Goal: Information Seeking & Learning: Understand process/instructions

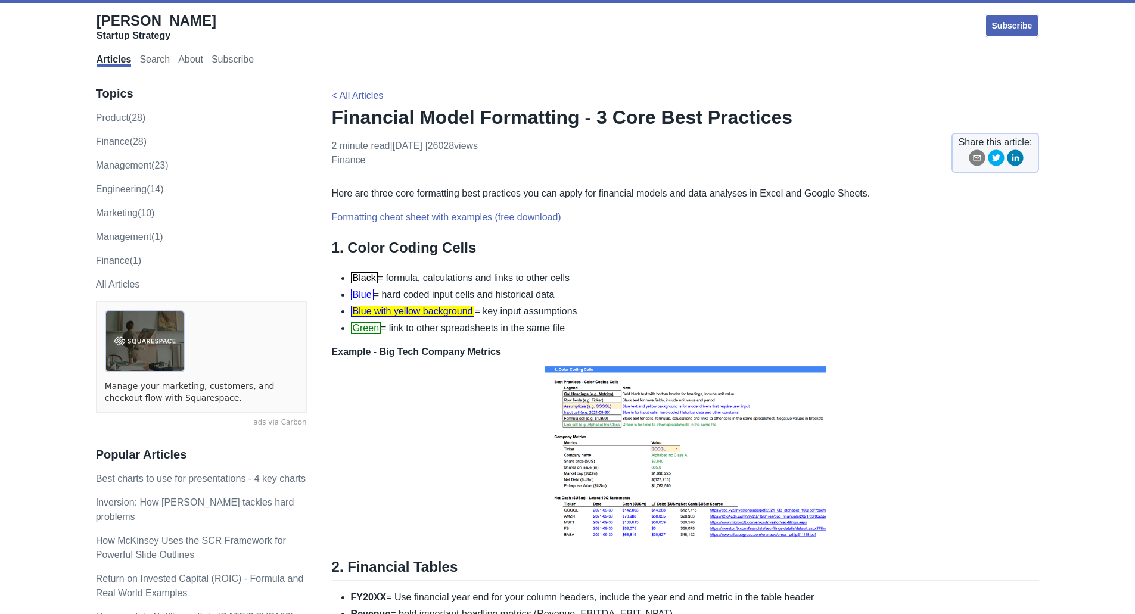
drag, startPoint x: 583, startPoint y: 314, endPoint x: 352, endPoint y: 312, distance: 231.9
click at [352, 312] on li "Blue with yellow background = key input assumptions" at bounding box center [695, 312] width 689 height 14
click at [491, 306] on li "Blue with yellow background = key input assumptions" at bounding box center [695, 312] width 689 height 14
drag, startPoint x: 576, startPoint y: 327, endPoint x: 352, endPoint y: 334, distance: 224.2
click at [352, 334] on li "Green = link to other spreadsheets in the same file" at bounding box center [695, 328] width 689 height 14
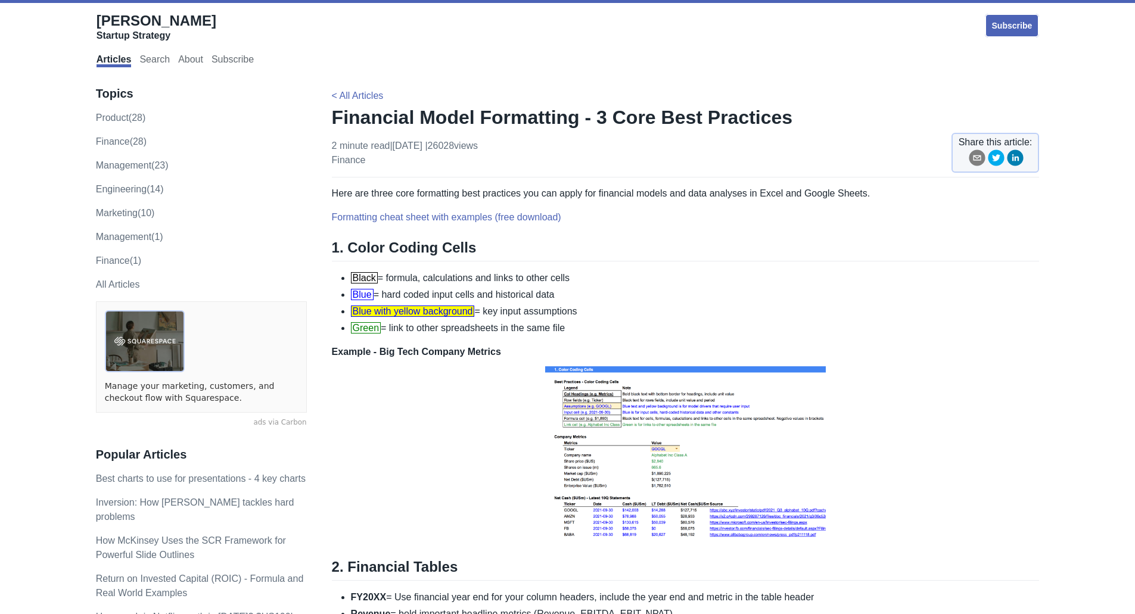
click at [545, 289] on li "Blue = hard coded input cells and historical data" at bounding box center [695, 295] width 689 height 14
drag, startPoint x: 581, startPoint y: 290, endPoint x: 347, endPoint y: 299, distance: 233.2
click at [347, 299] on ul "Black = formula, calculations and links to other cells Blue = hard coded input …" at bounding box center [686, 303] width 708 height 64
click at [598, 274] on li "Black = formula, calculations and links to other cells" at bounding box center [695, 278] width 689 height 14
drag, startPoint x: 601, startPoint y: 274, endPoint x: 344, endPoint y: 280, distance: 256.9
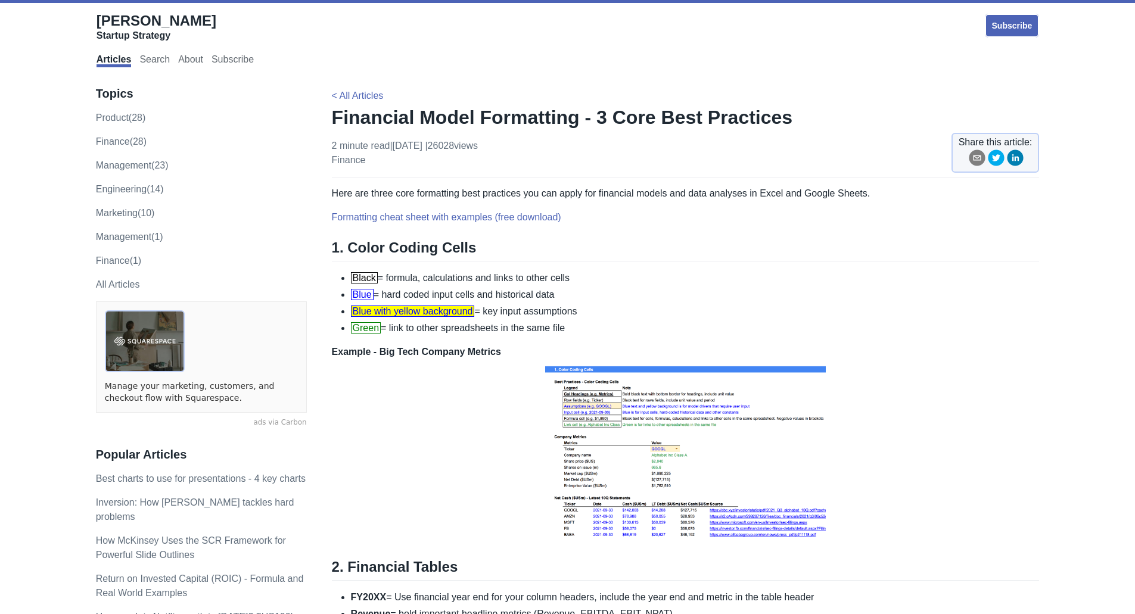
click at [351, 280] on li "Black = formula, calculations and links to other cells" at bounding box center [695, 278] width 689 height 14
click at [523, 283] on li "Black = formula, calculations and links to other cells" at bounding box center [695, 278] width 689 height 14
drag, startPoint x: 610, startPoint y: 308, endPoint x: 347, endPoint y: 275, distance: 265.4
click at [347, 275] on ul "Black = formula, calculations and links to other cells Blue = hard coded input …" at bounding box center [686, 303] width 708 height 64
click at [392, 272] on li "Black = formula, calculations and links to other cells" at bounding box center [695, 278] width 689 height 14
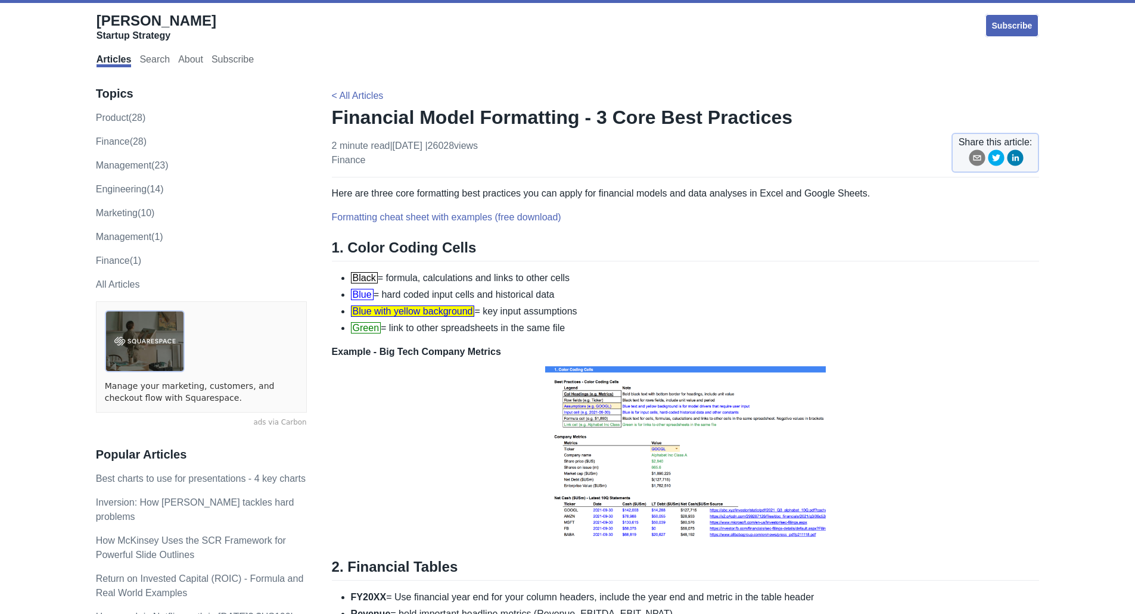
click at [926, 305] on li "Blue with yellow background = key input assumptions" at bounding box center [695, 312] width 689 height 14
click at [506, 279] on li "Black = formula, calculations and links to other cells" at bounding box center [695, 278] width 689 height 14
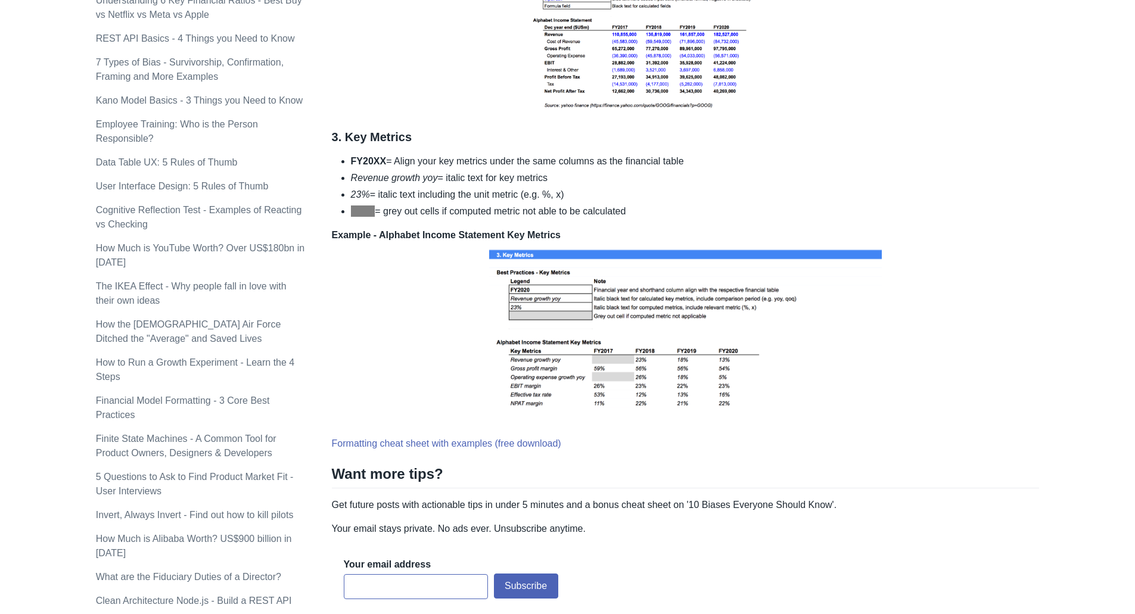
scroll to position [775, 0]
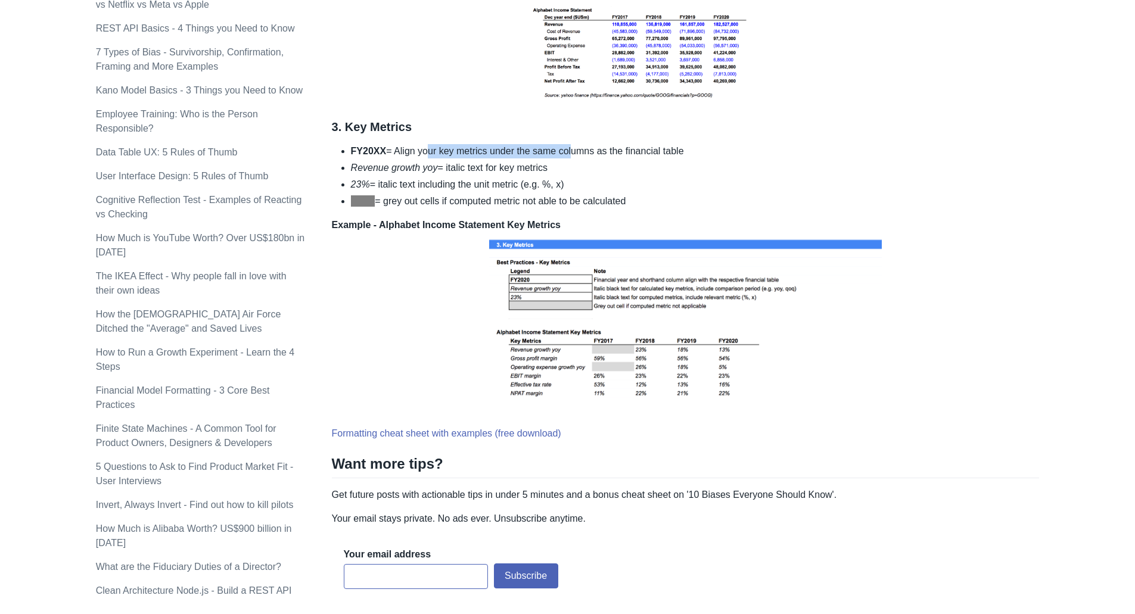
drag, startPoint x: 424, startPoint y: 150, endPoint x: 569, endPoint y: 152, distance: 144.8
click at [569, 152] on li "FY20XX = Align your key metrics under the same columns as the financial table" at bounding box center [695, 151] width 689 height 14
drag, startPoint x: 569, startPoint y: 169, endPoint x: 355, endPoint y: 154, distance: 215.1
click at [355, 154] on ul "FY20XX = Align your key metrics under the same columns as the financial table R…" at bounding box center [686, 176] width 708 height 64
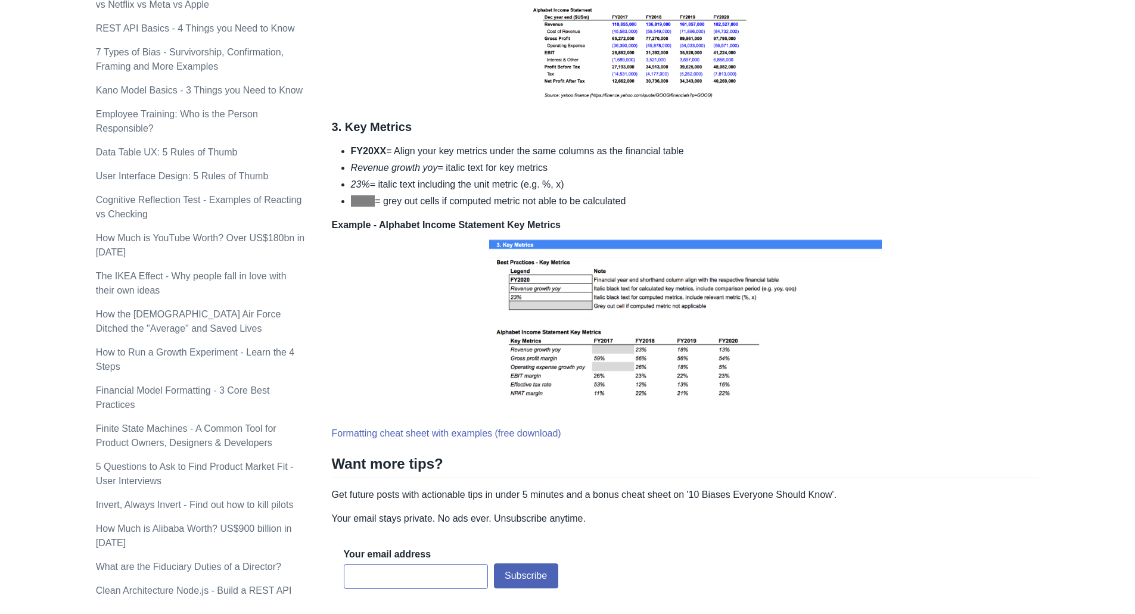
click at [360, 156] on strong "FY20XX" at bounding box center [369, 151] width 36 height 10
click at [634, 183] on li "23% = italic text including the unit metric (e.g. %, x)" at bounding box center [695, 185] width 689 height 14
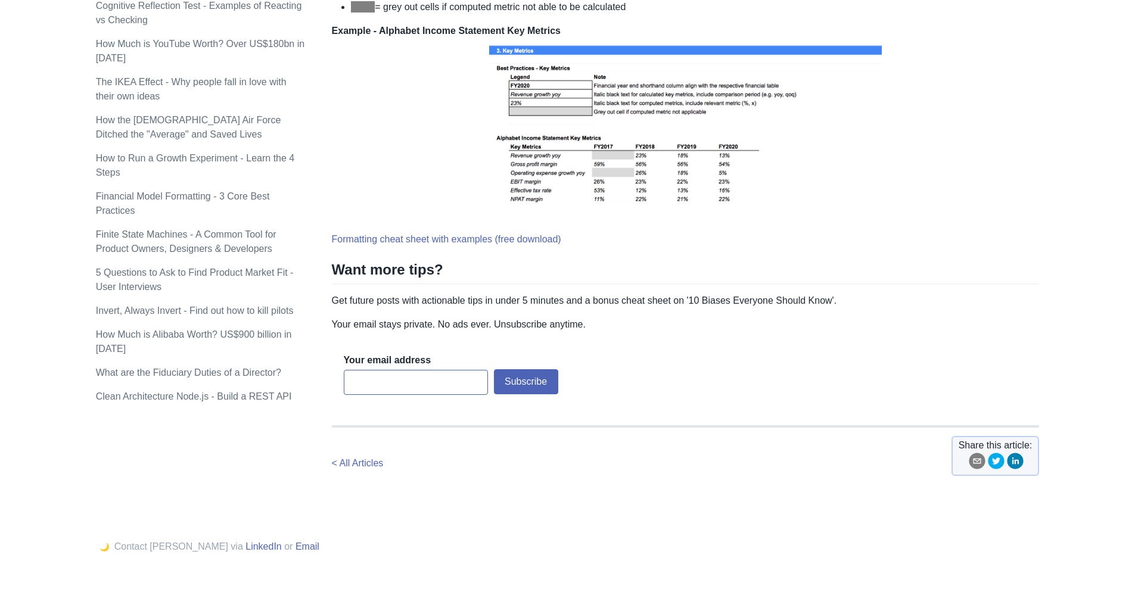
scroll to position [971, 0]
